Goal: Transaction & Acquisition: Subscribe to service/newsletter

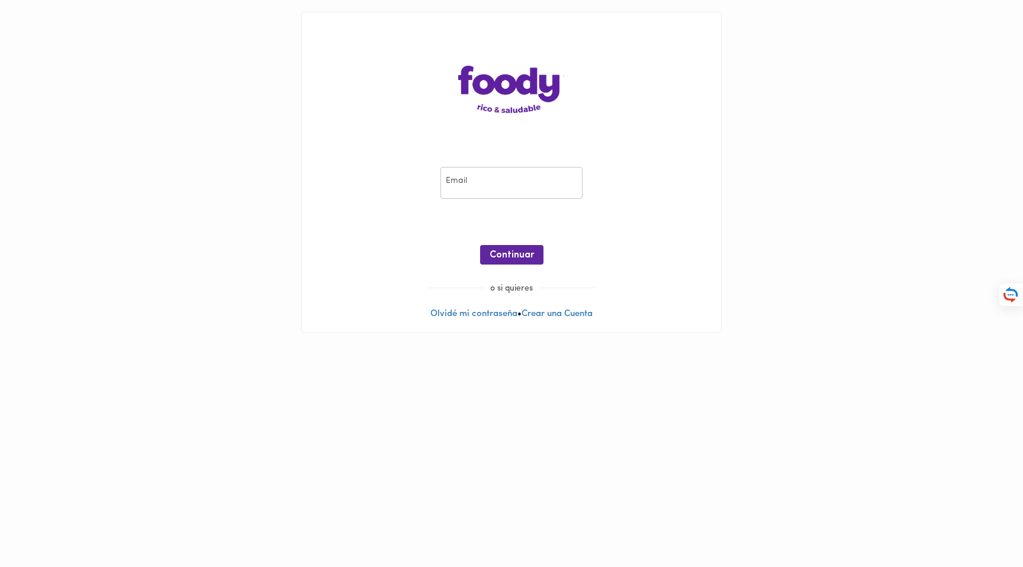
click at [453, 181] on input "email" at bounding box center [512, 183] width 142 height 33
type input "[EMAIL_ADDRESS][DOMAIN_NAME]"
click at [498, 256] on span "Continuar" at bounding box center [512, 255] width 44 height 11
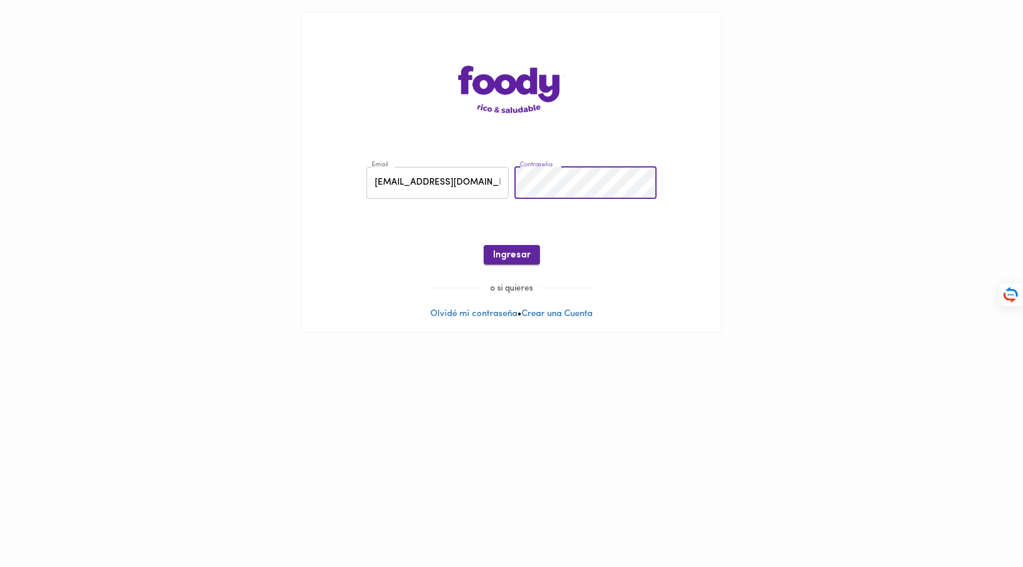
click at [519, 255] on span "Ingresar" at bounding box center [511, 255] width 37 height 11
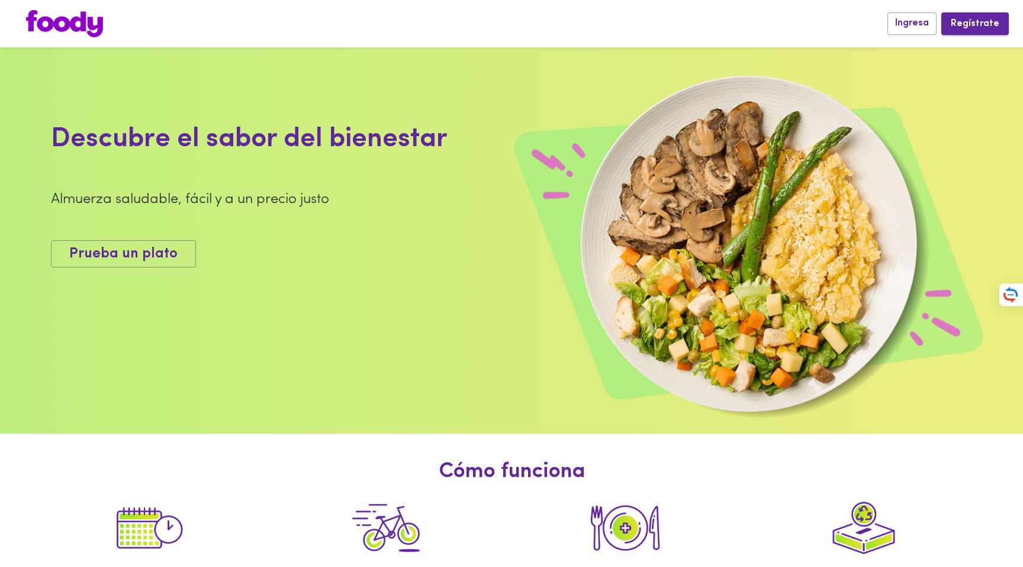
click at [959, 22] on span "Regístrate" at bounding box center [975, 23] width 49 height 11
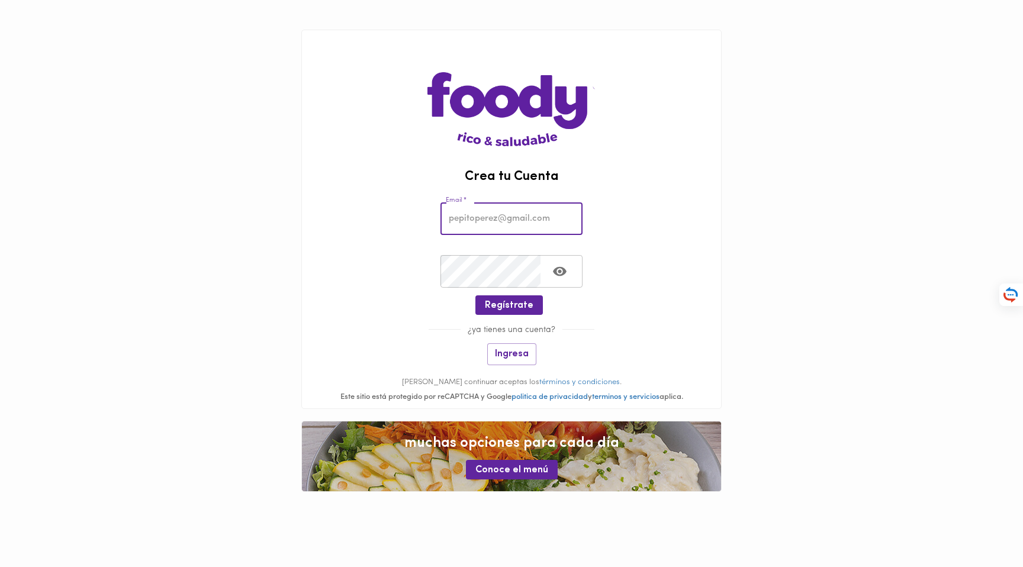
click at [471, 211] on input "email" at bounding box center [512, 219] width 142 height 33
click at [383, 240] on div "Email * Email *" at bounding box center [511, 216] width 419 height 53
click at [480, 220] on input "email" at bounding box center [512, 219] width 142 height 33
type input "[EMAIL_ADDRESS][DOMAIN_NAME]"
click at [565, 271] on icon "Toggle password visibility" at bounding box center [560, 271] width 14 height 9
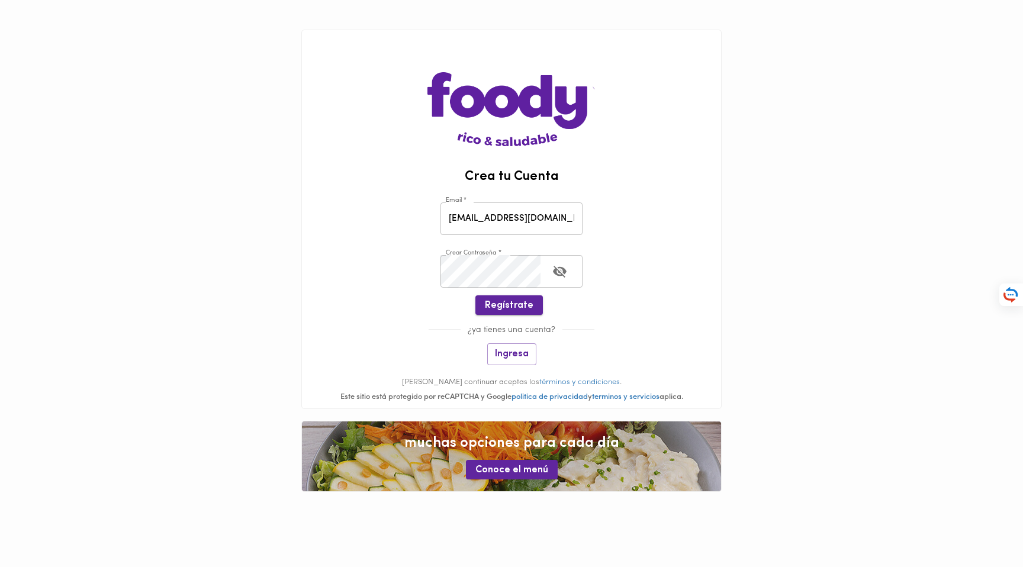
click at [516, 309] on span "Regístrate" at bounding box center [509, 305] width 49 height 11
